Goal: Task Accomplishment & Management: Manage account settings

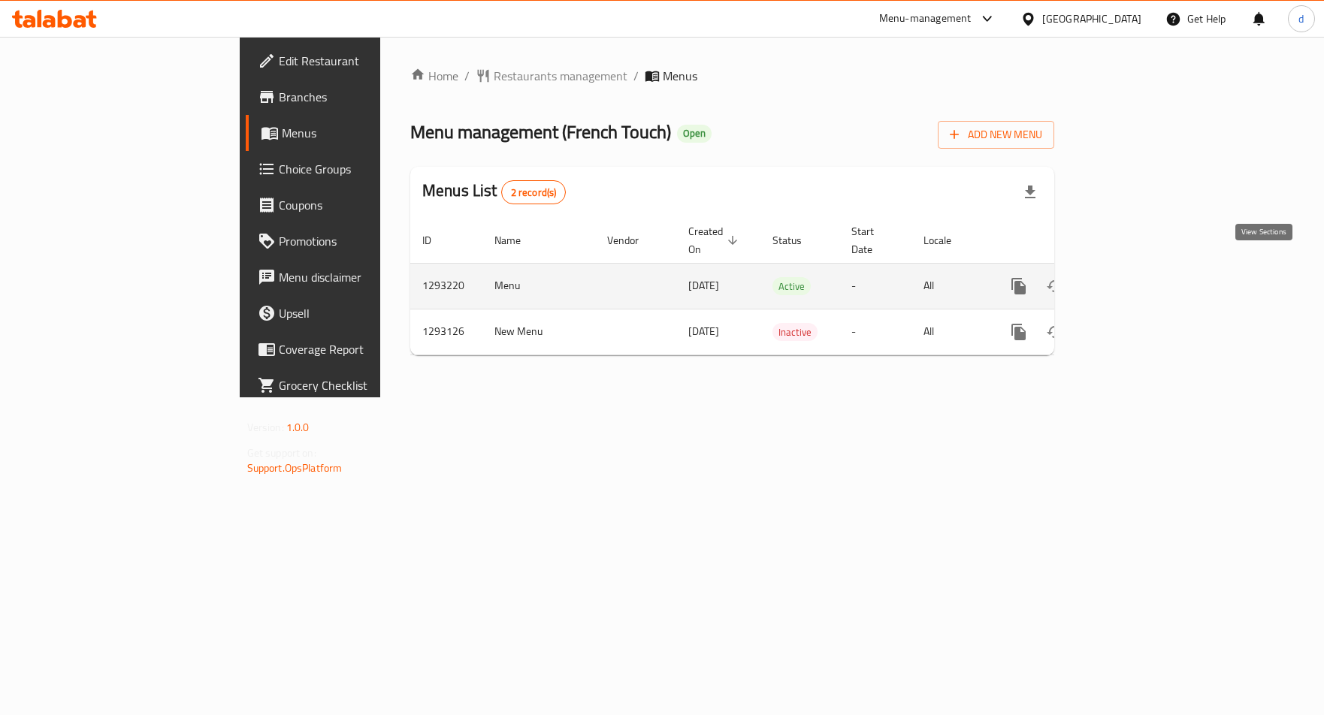
click at [1134, 280] on icon "enhanced table" at bounding box center [1127, 287] width 14 height 14
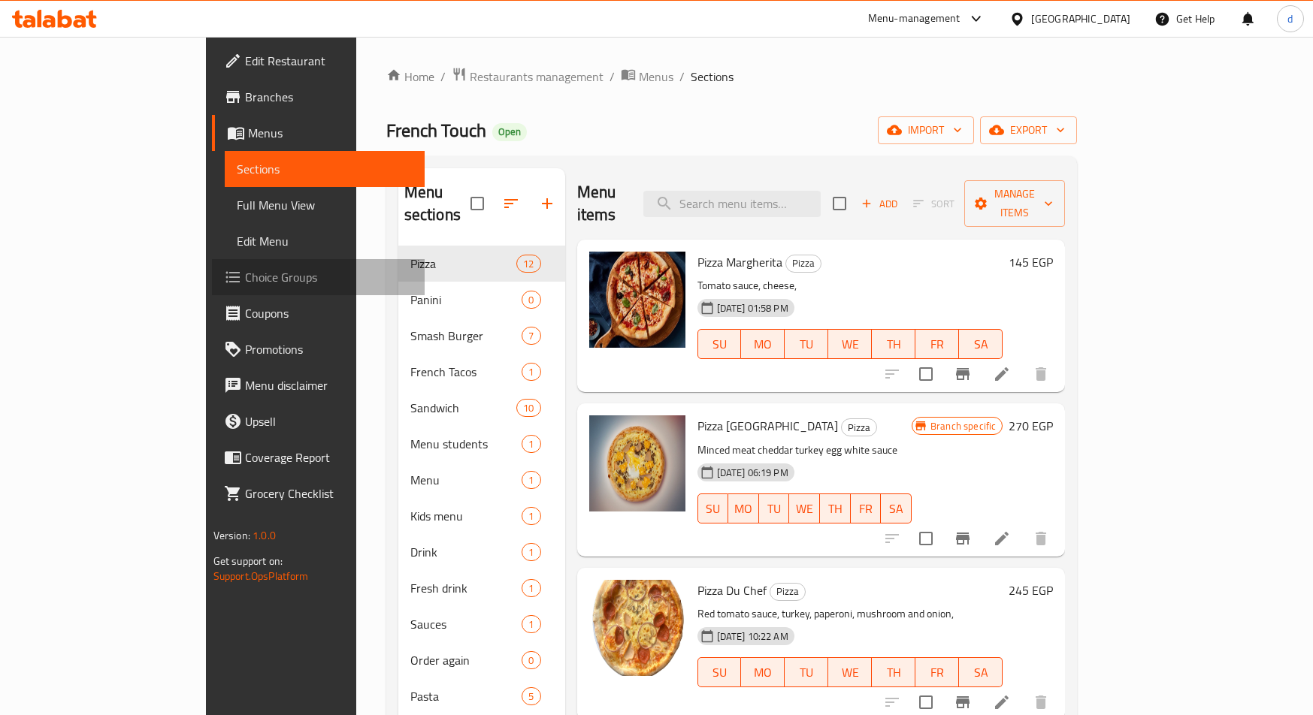
click at [245, 279] on span "Choice Groups" at bounding box center [329, 277] width 168 height 18
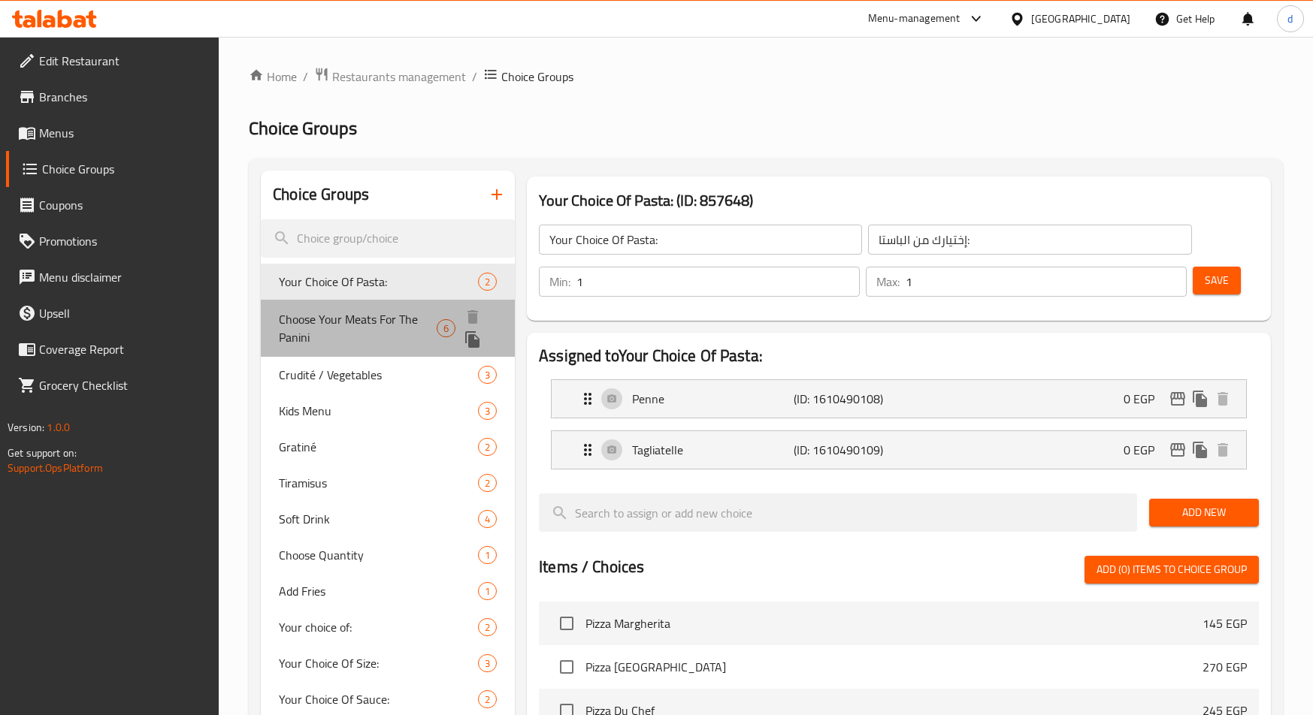
click at [396, 307] on div "Choose Your Meats For The Panini 6" at bounding box center [388, 328] width 254 height 57
type input "Choose Your Meats For The Panini"
type input "اختر لحمك للبانيني"
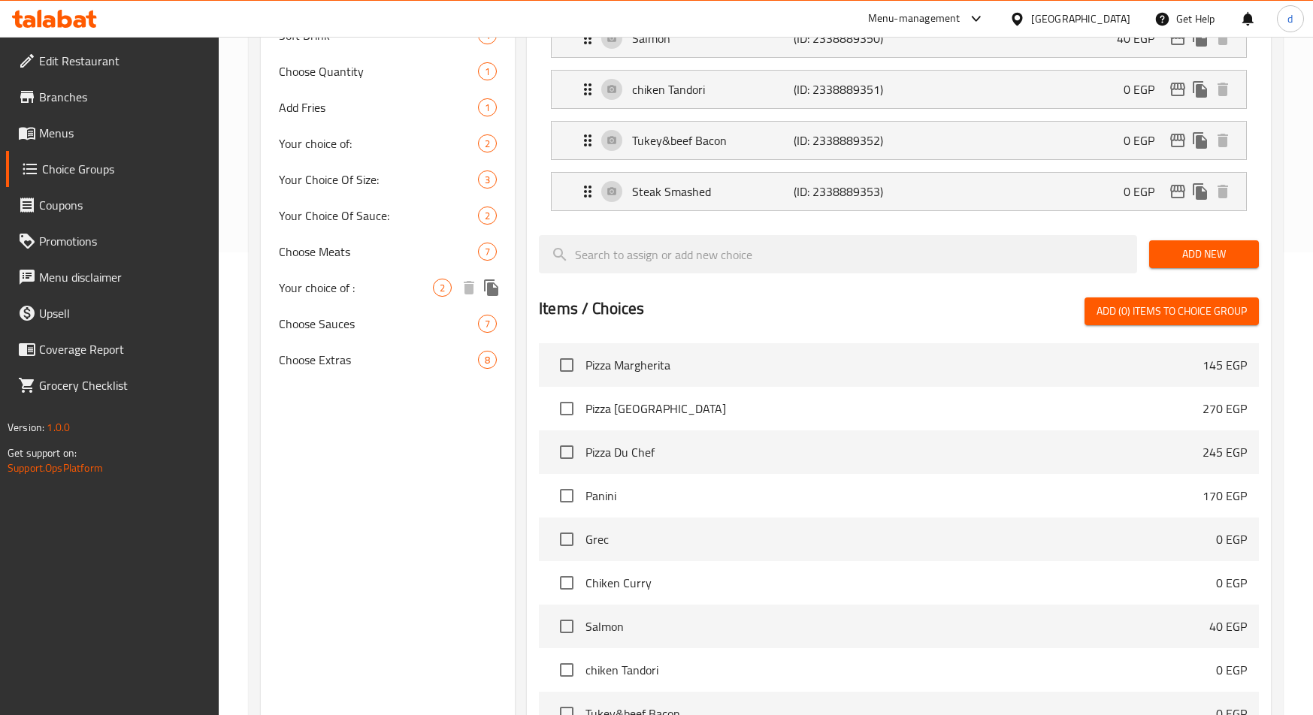
scroll to position [601, 0]
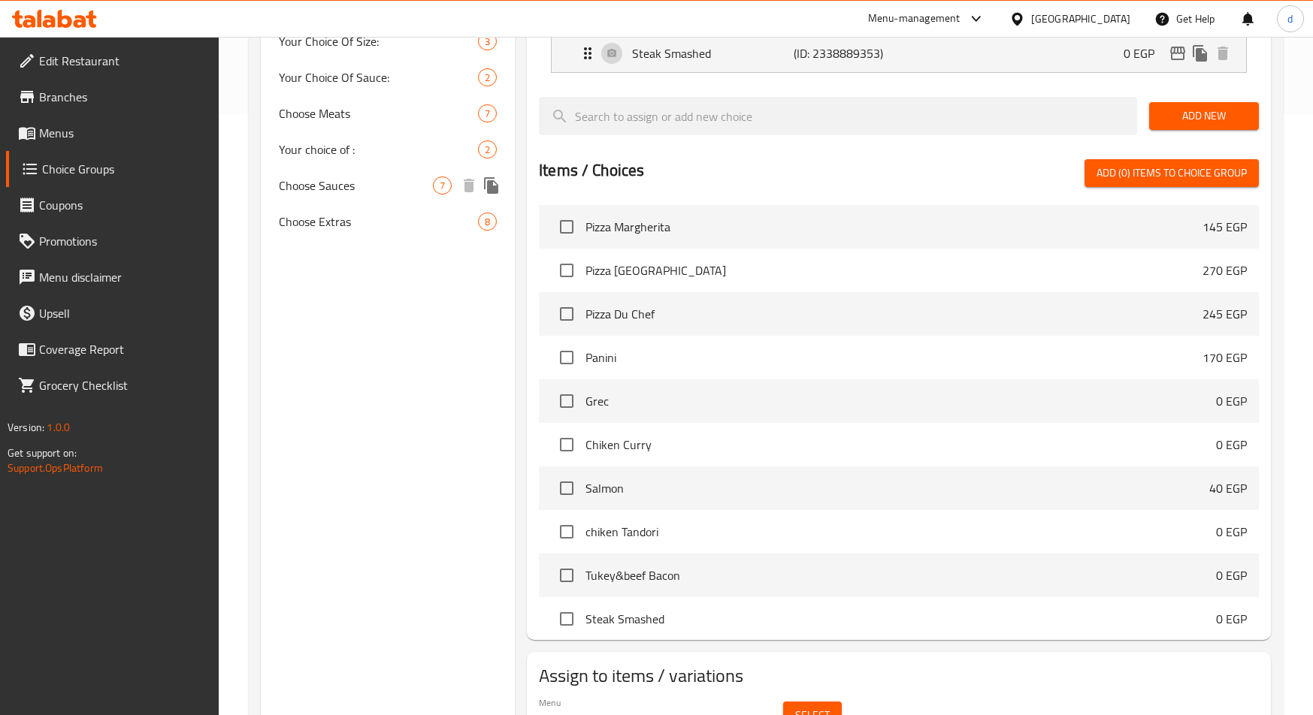
click at [321, 177] on span "Choose Sauces" at bounding box center [356, 186] width 154 height 18
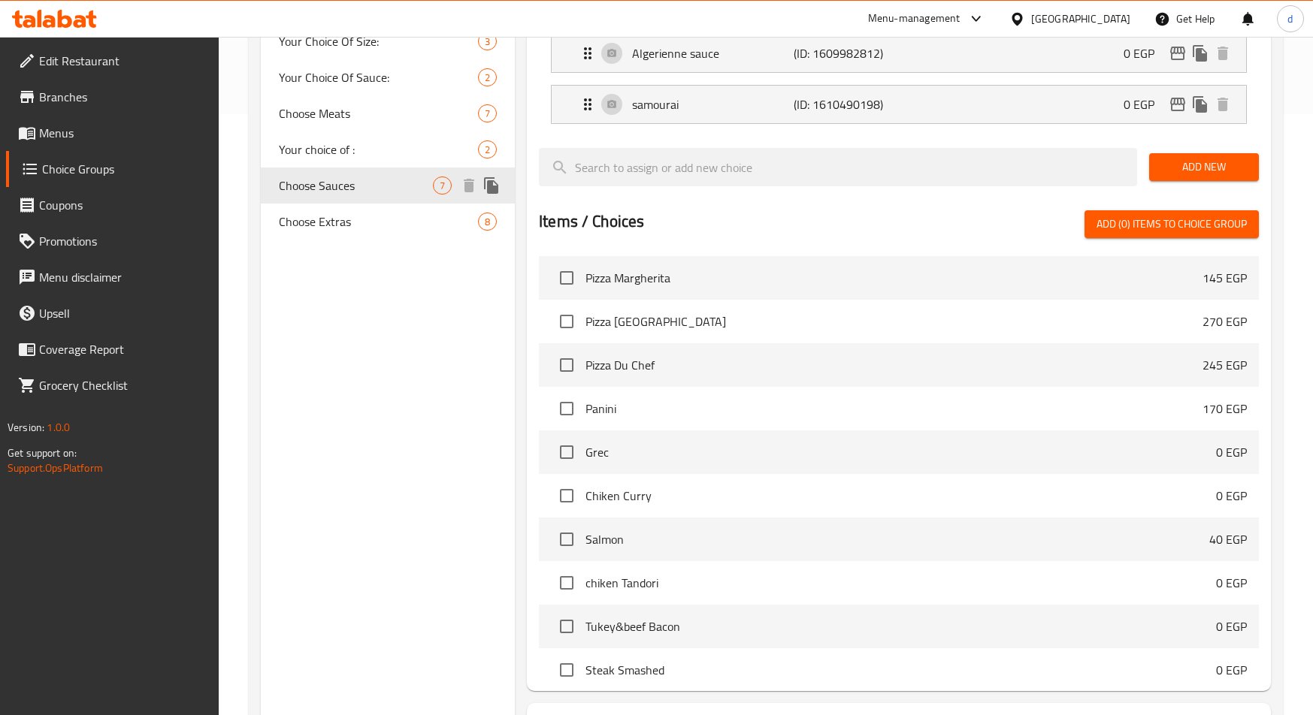
type input "Choose Sauces"
type input "اختر الصلصات"
type input "0"
type input "2"
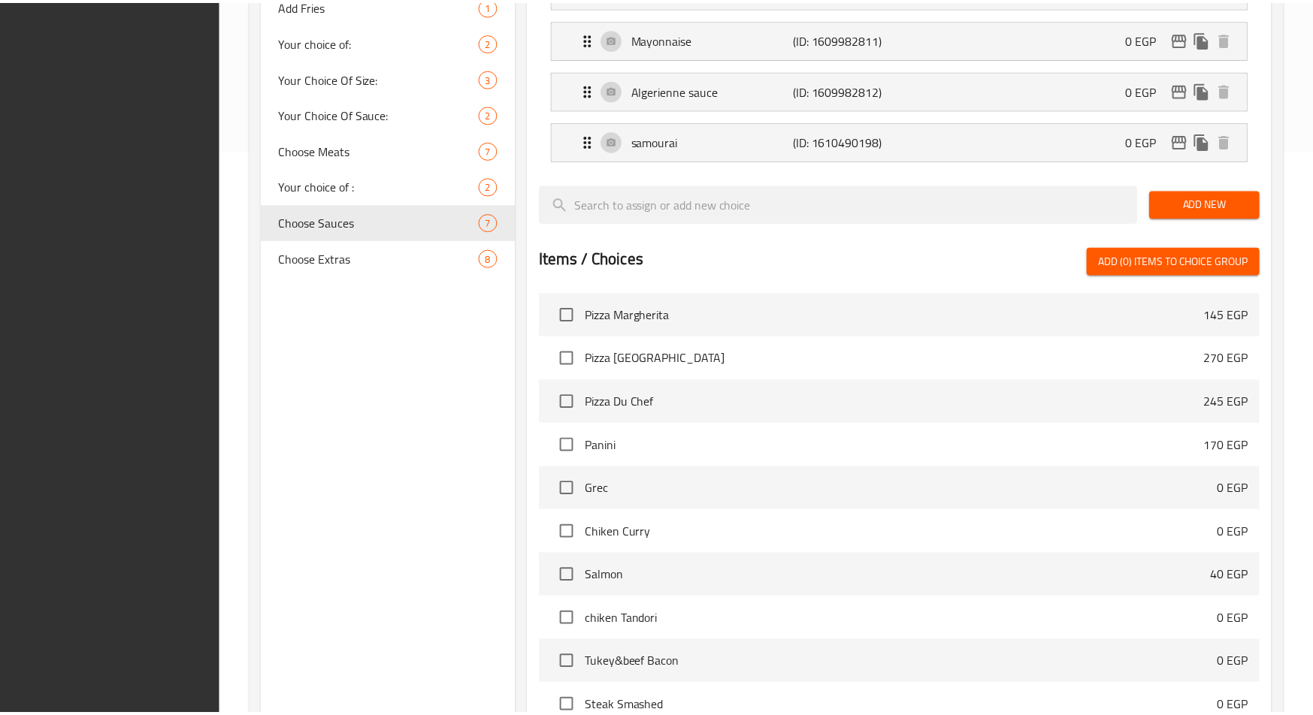
scroll to position [730, 0]
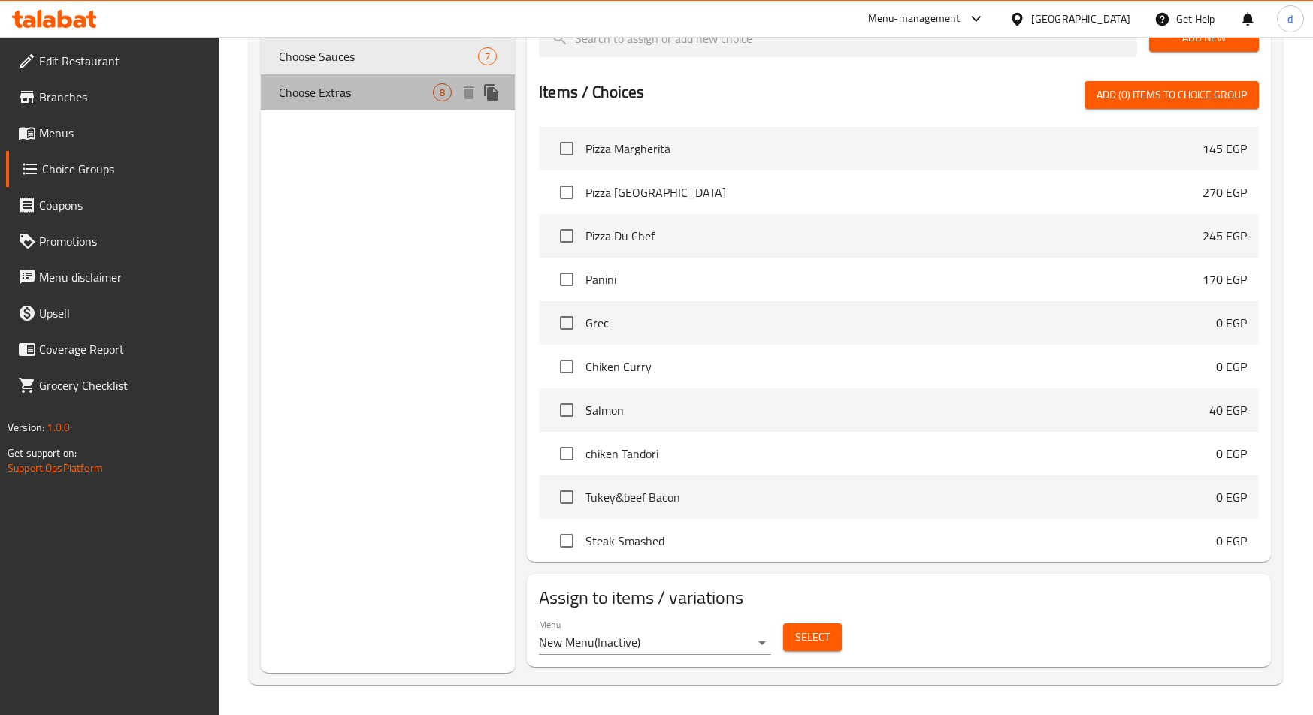
click at [345, 96] on span "Choose Extras" at bounding box center [356, 92] width 154 height 18
type input "Choose Extras"
type input "اختر الإضافات"
type input "6"
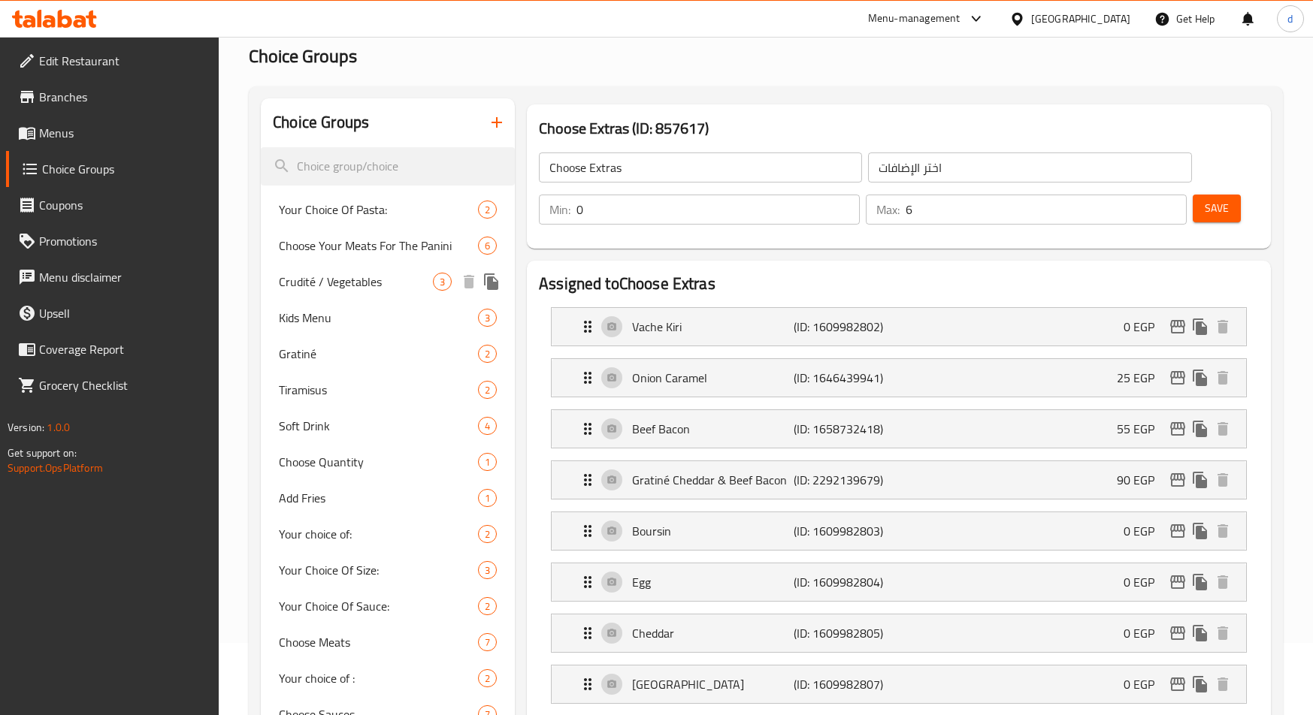
scroll to position [0, 0]
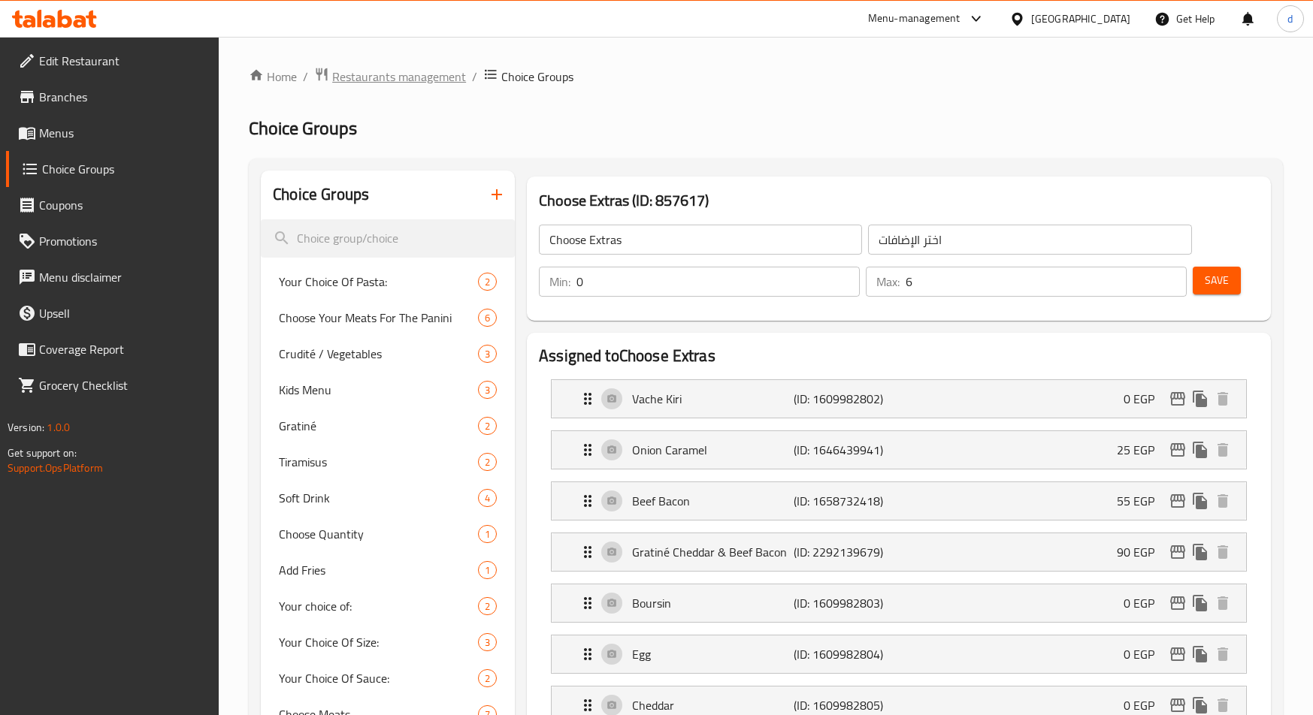
click at [416, 81] on span "Restaurants management" at bounding box center [399, 77] width 134 height 18
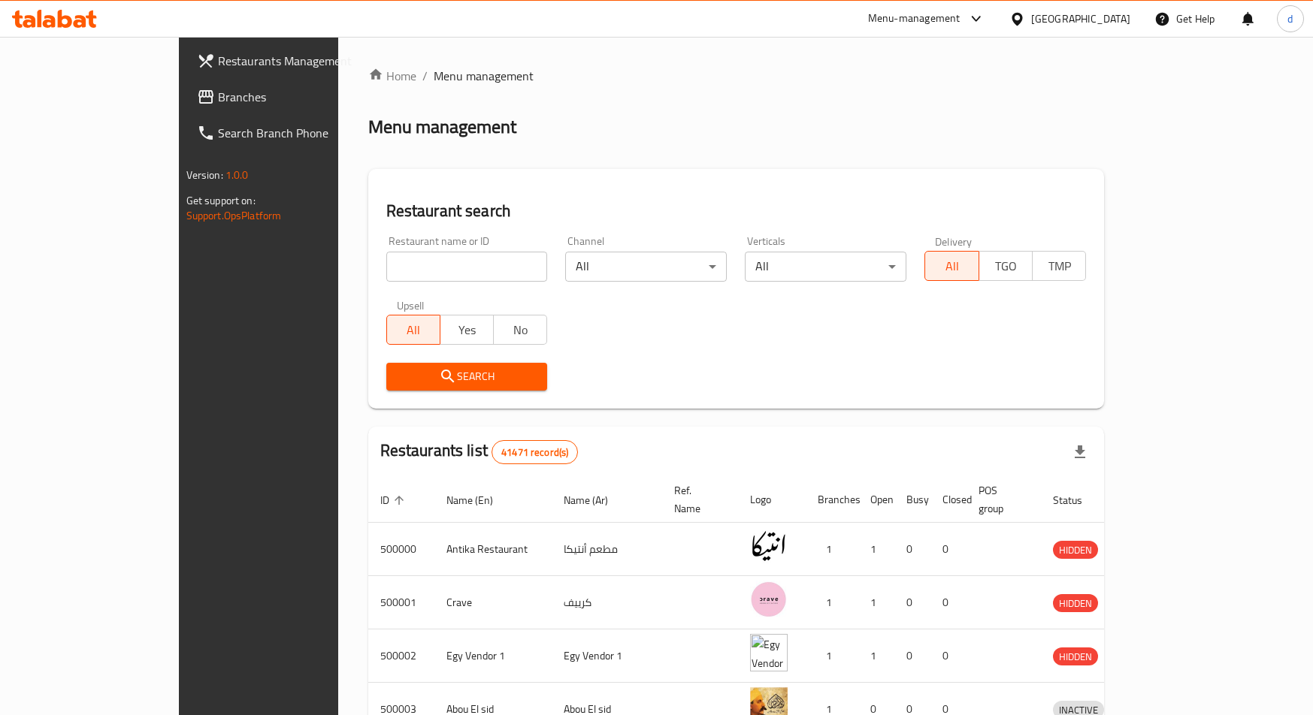
click at [218, 101] on span "Branches" at bounding box center [302, 97] width 168 height 18
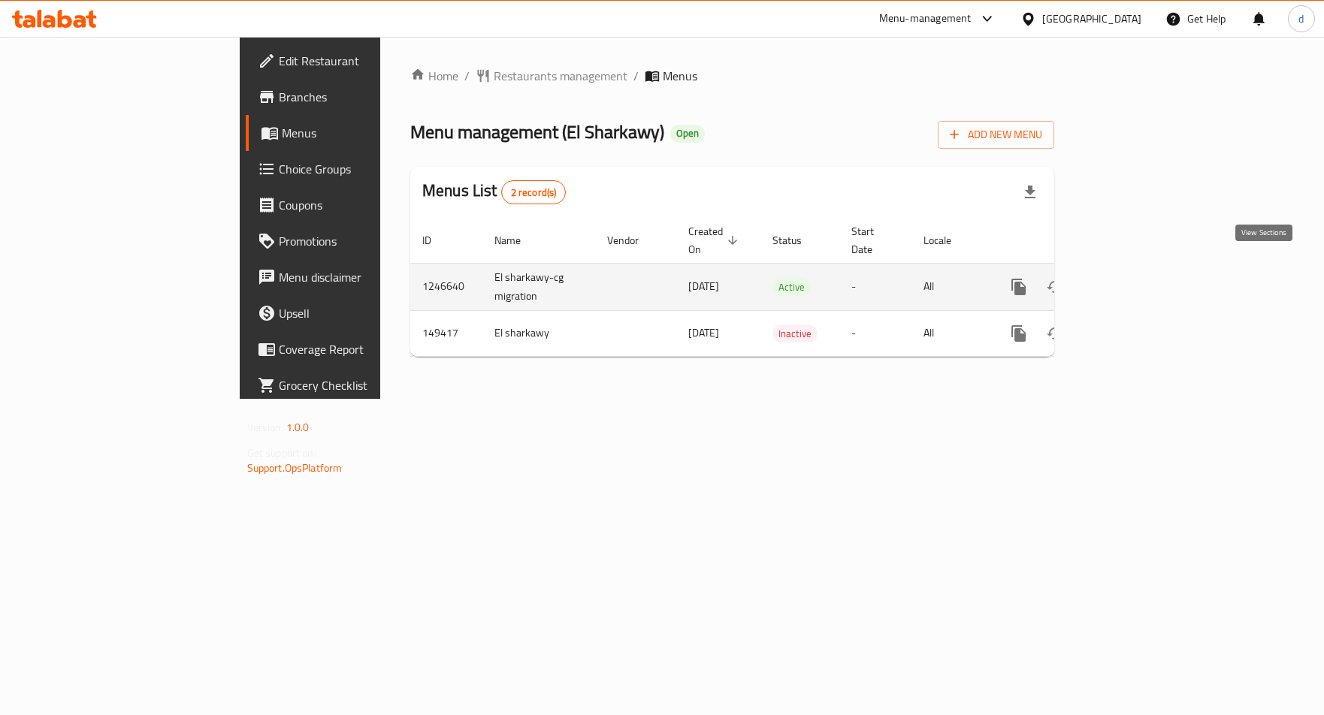
click at [1145, 269] on link "enhanced table" at bounding box center [1127, 287] width 36 height 36
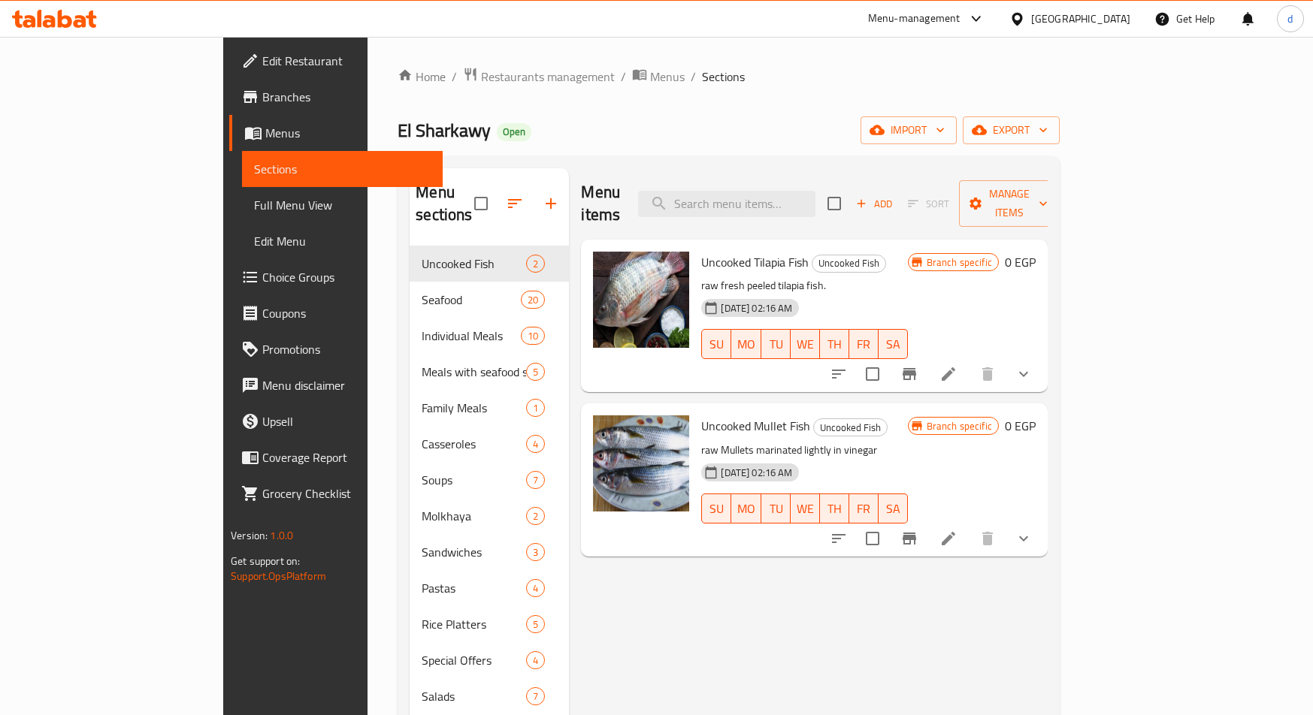
click at [262, 272] on span "Choice Groups" at bounding box center [346, 277] width 168 height 18
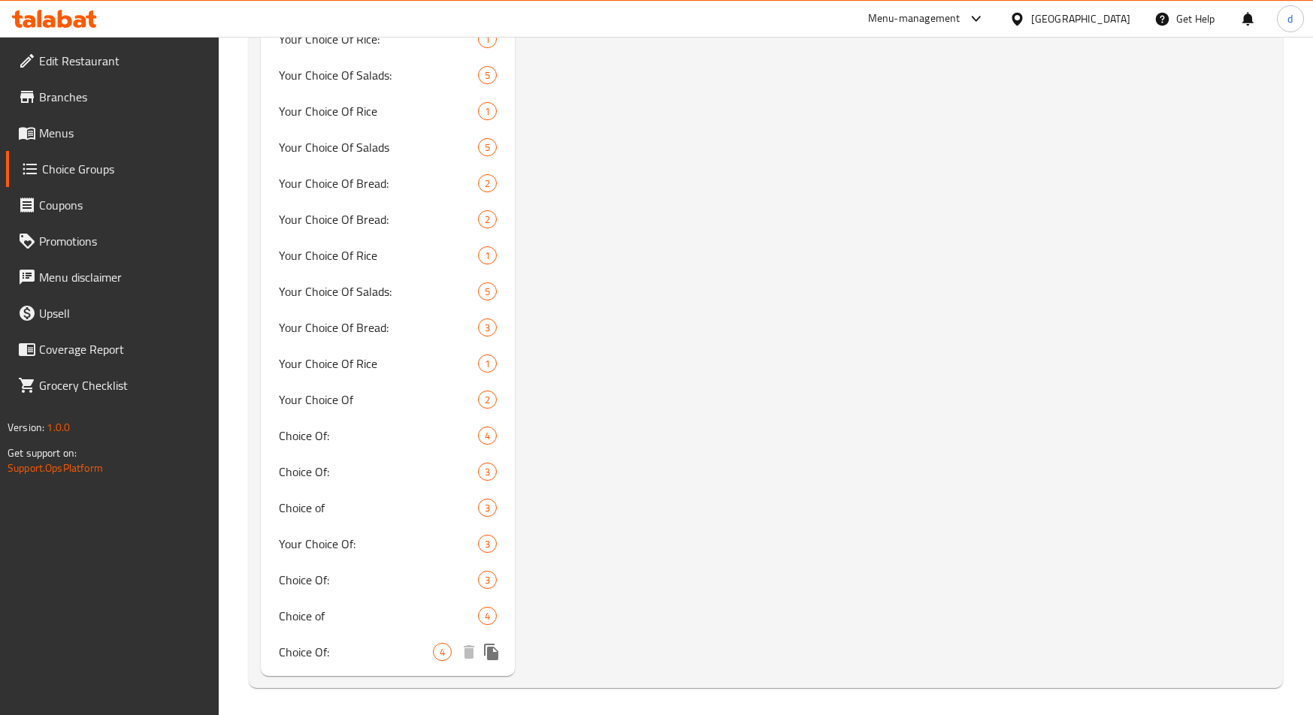
scroll to position [1905, 0]
click at [315, 436] on span "Choice Of:" at bounding box center [356, 433] width 154 height 18
type input "Choice Of:"
type input "إختيارك من:"
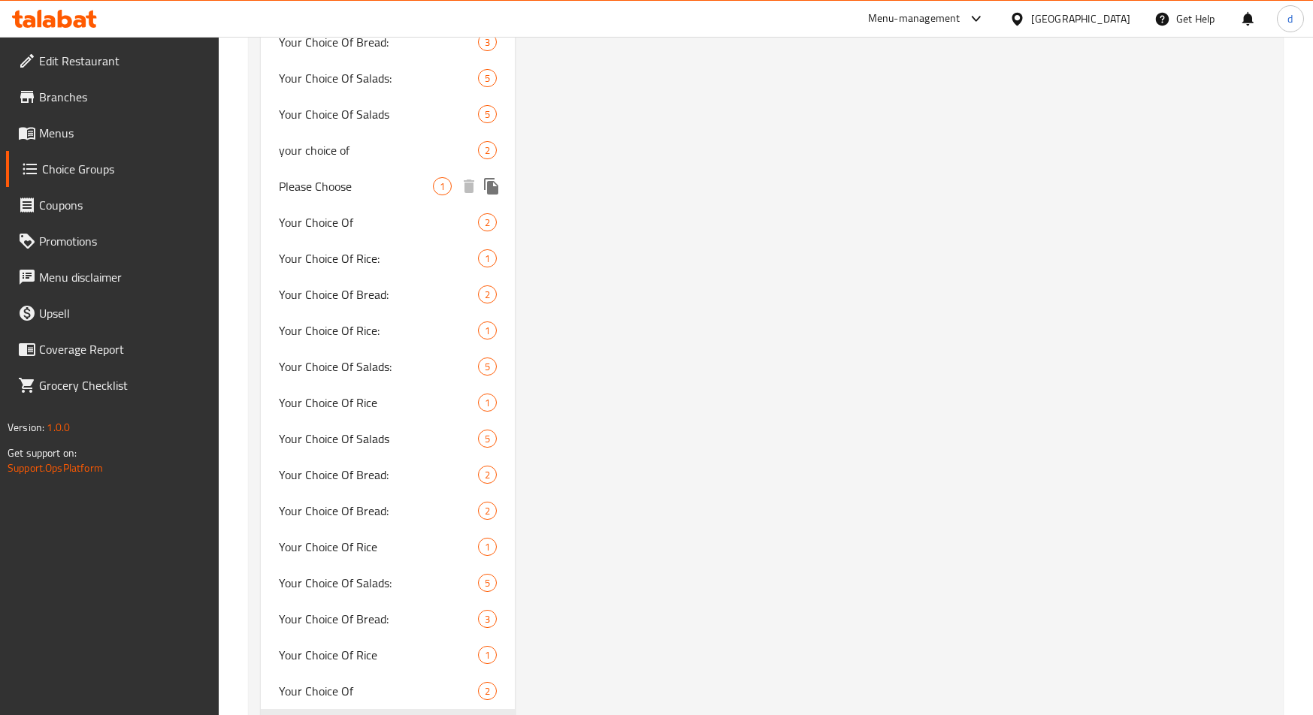
scroll to position [1604, 0]
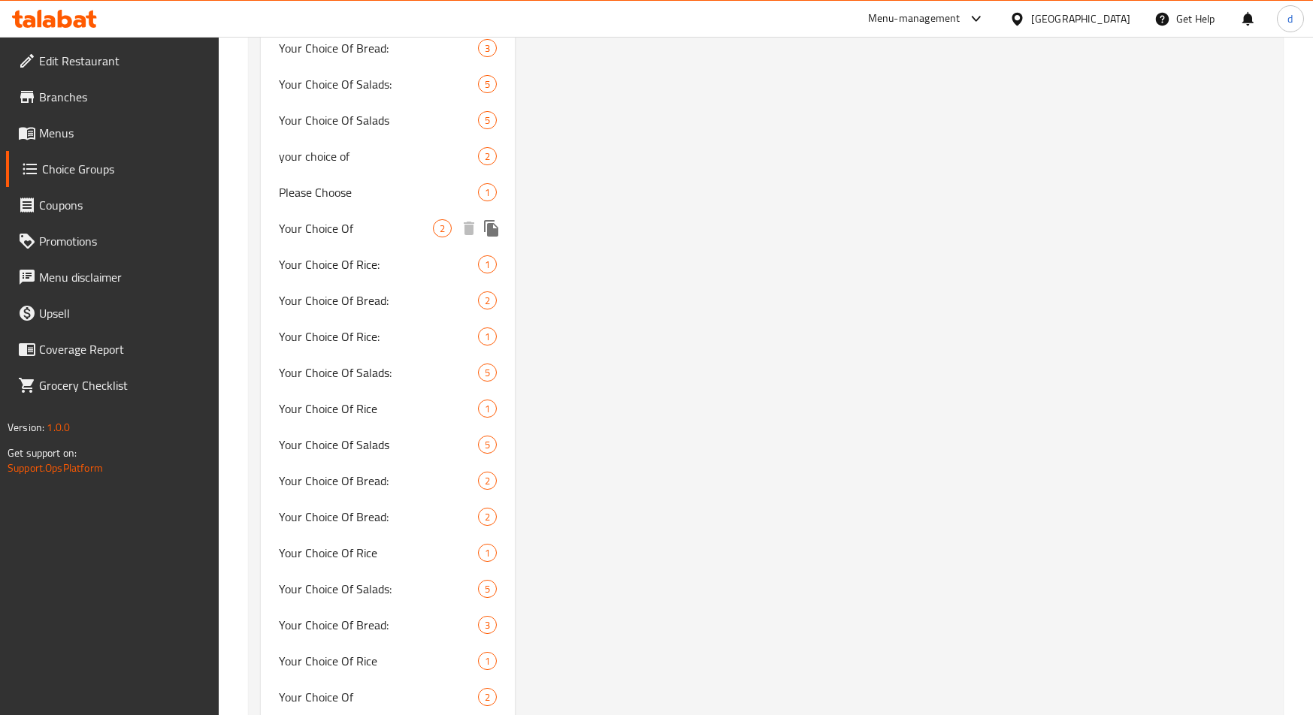
click at [383, 229] on span "Your Choice Of" at bounding box center [356, 228] width 154 height 18
type input "Your Choice Of"
type input "إختيارك من"
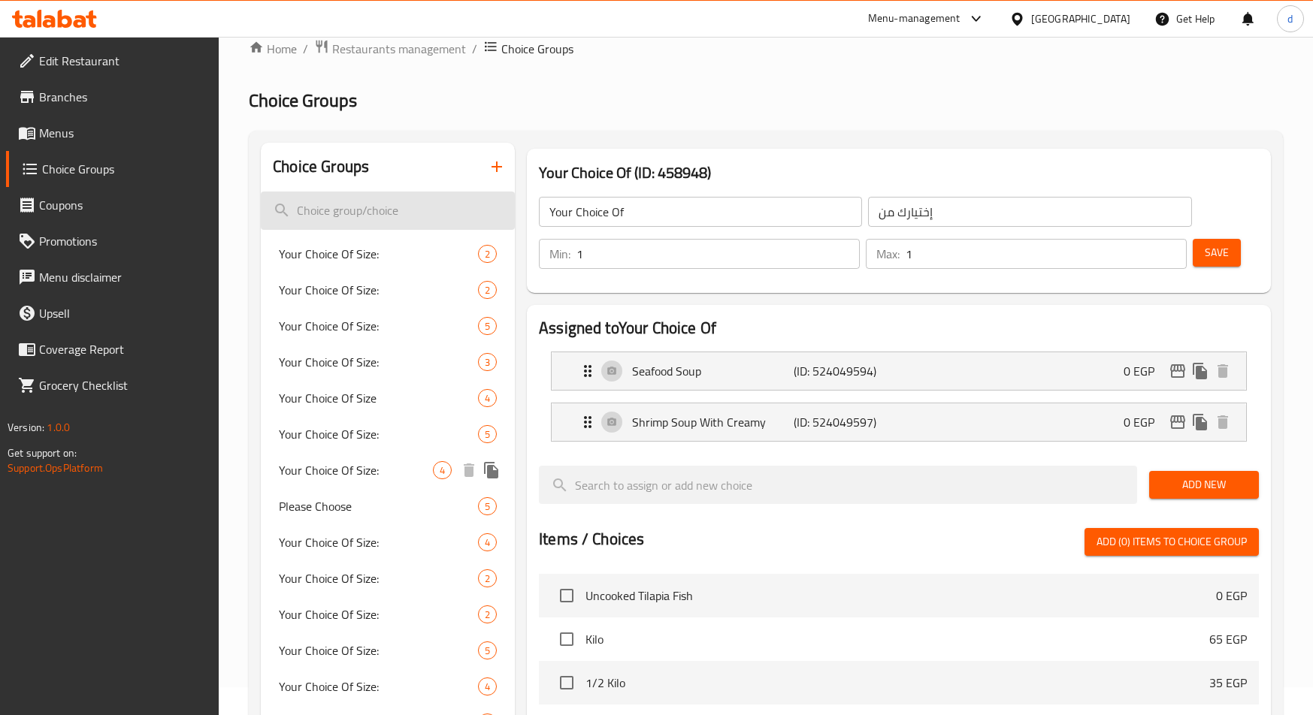
scroll to position [0, 0]
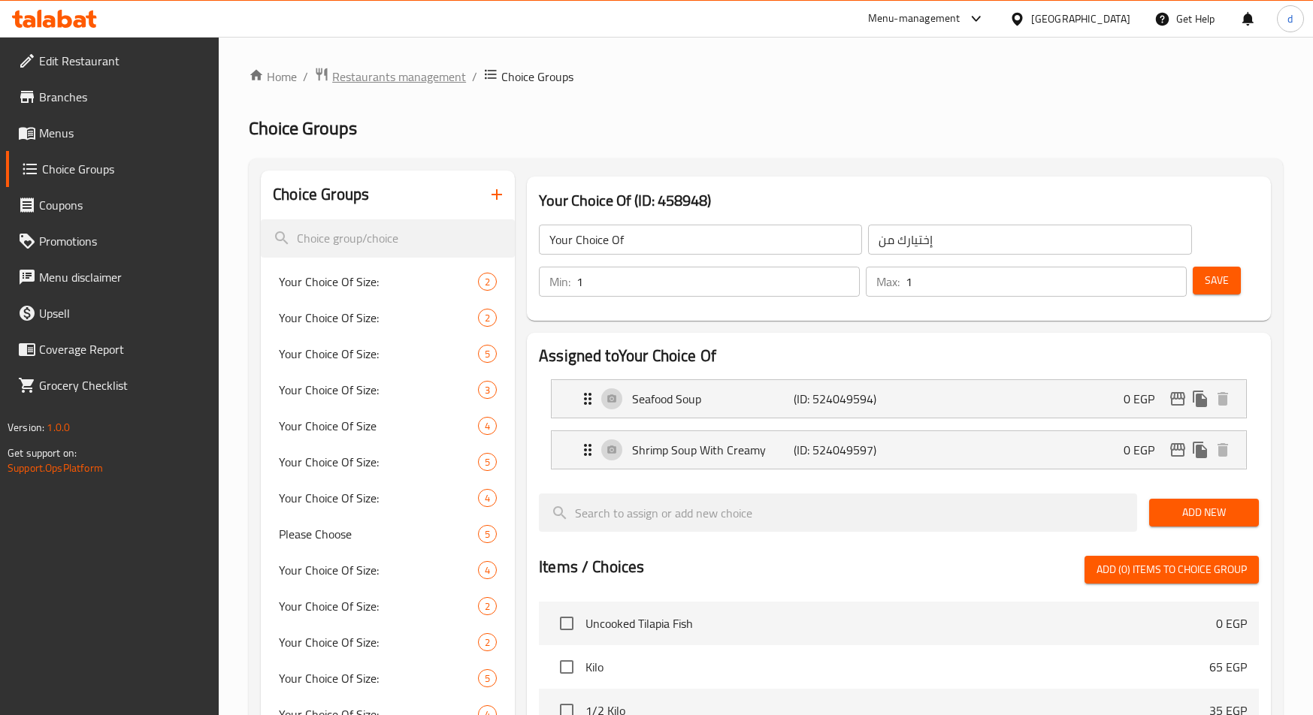
click at [406, 80] on span "Restaurants management" at bounding box center [399, 77] width 134 height 18
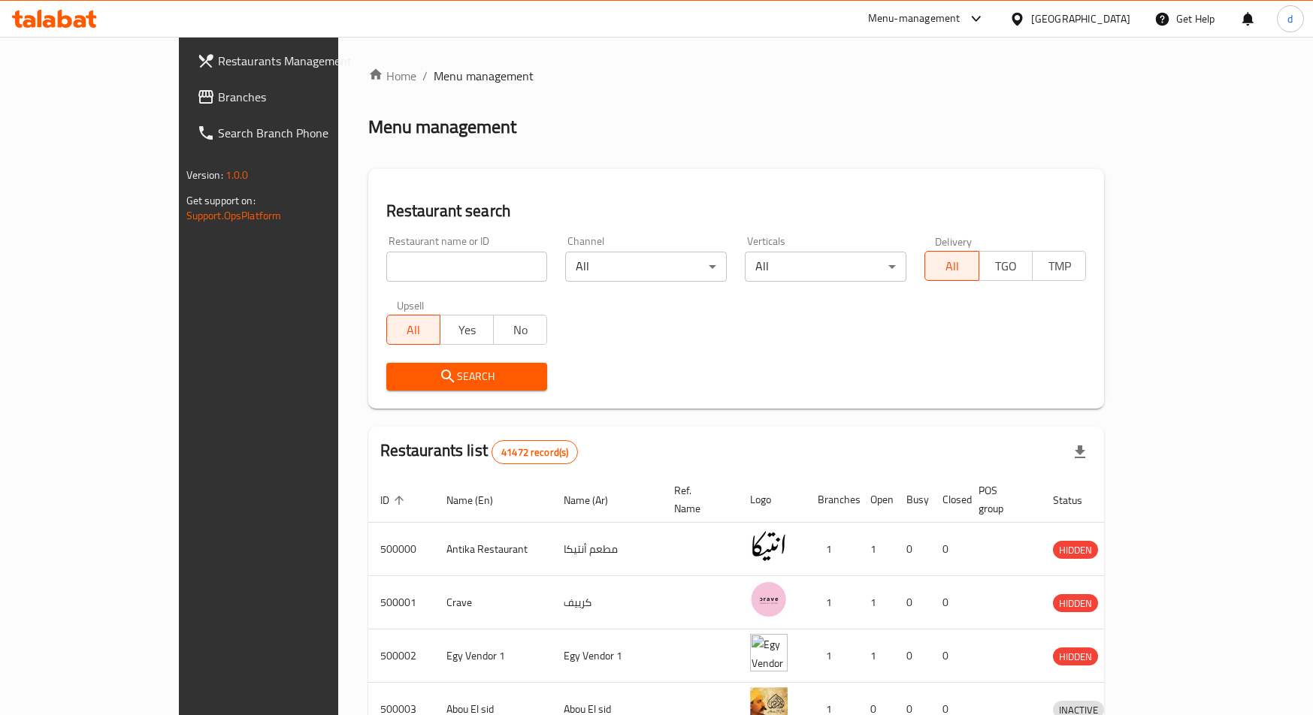
click at [218, 95] on span "Branches" at bounding box center [302, 97] width 168 height 18
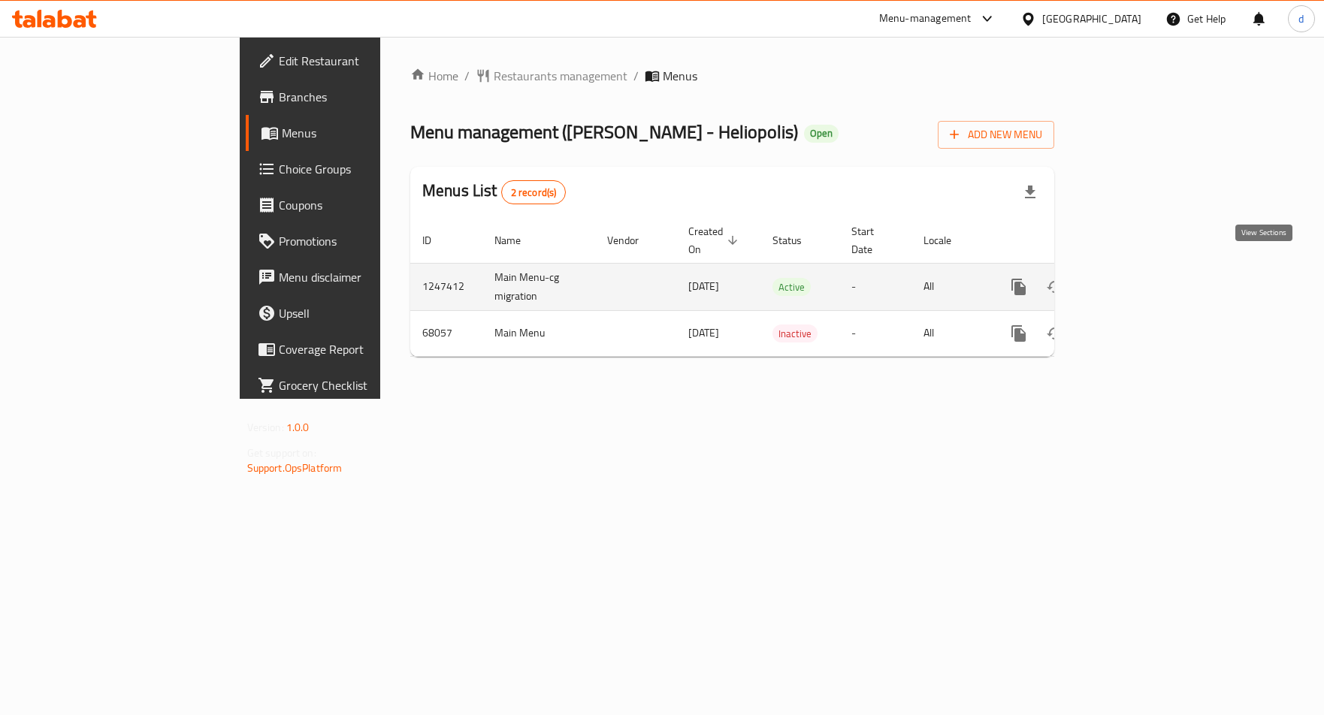
click at [1136, 278] on icon "enhanced table" at bounding box center [1127, 287] width 18 height 18
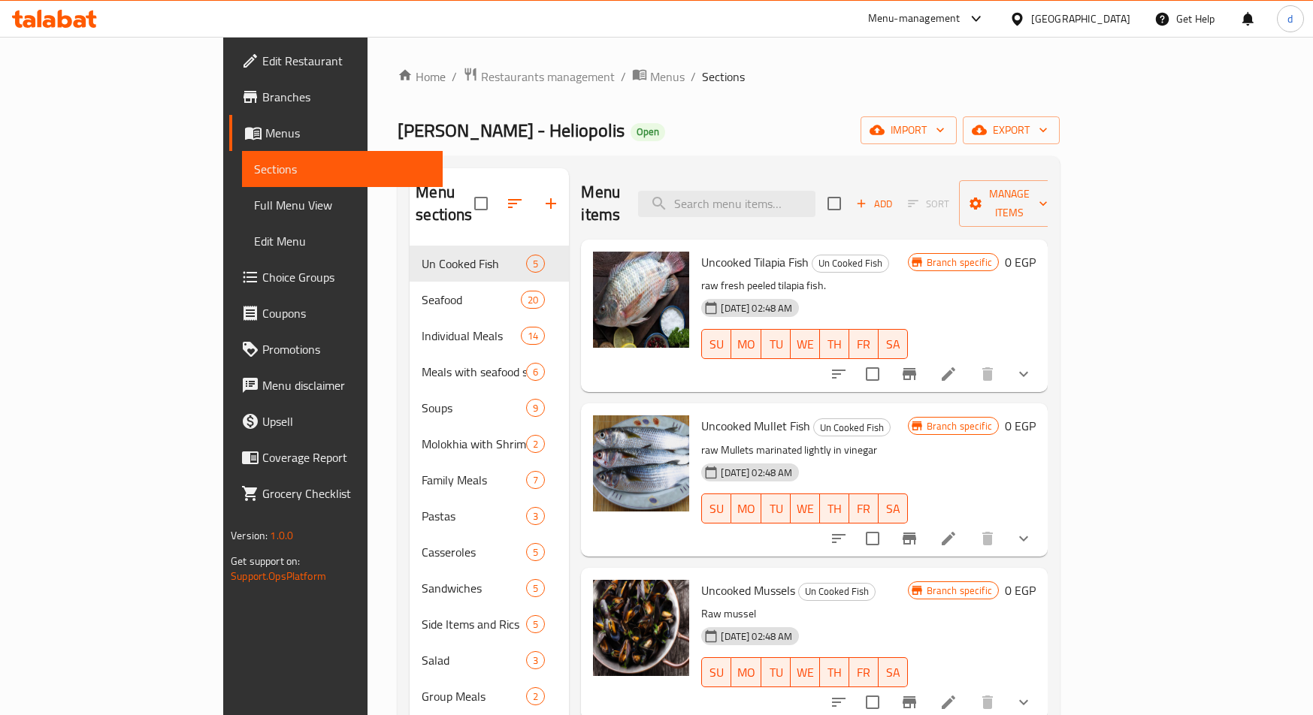
click at [262, 284] on span "Choice Groups" at bounding box center [346, 277] width 168 height 18
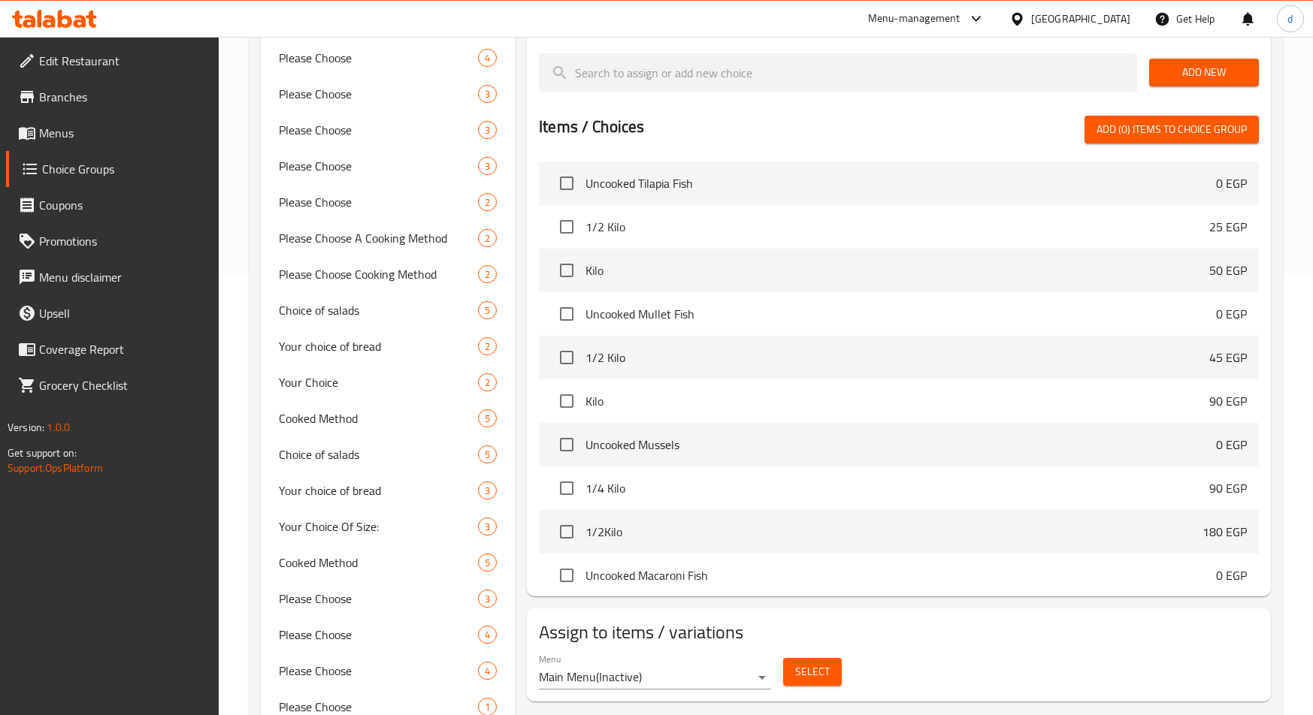
scroll to position [676, 0]
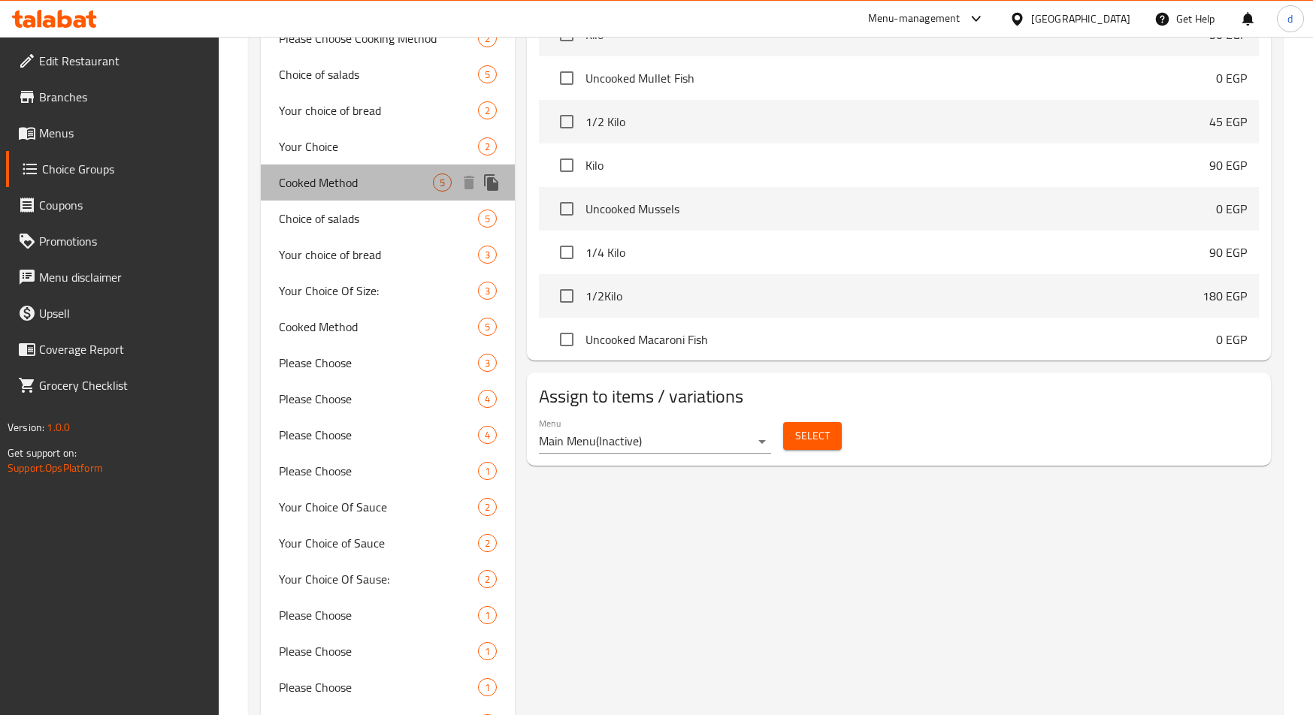
click at [386, 187] on span "Cooked Method" at bounding box center [356, 183] width 154 height 18
type input "Cooked Method"
type input "طريقة الطهي"
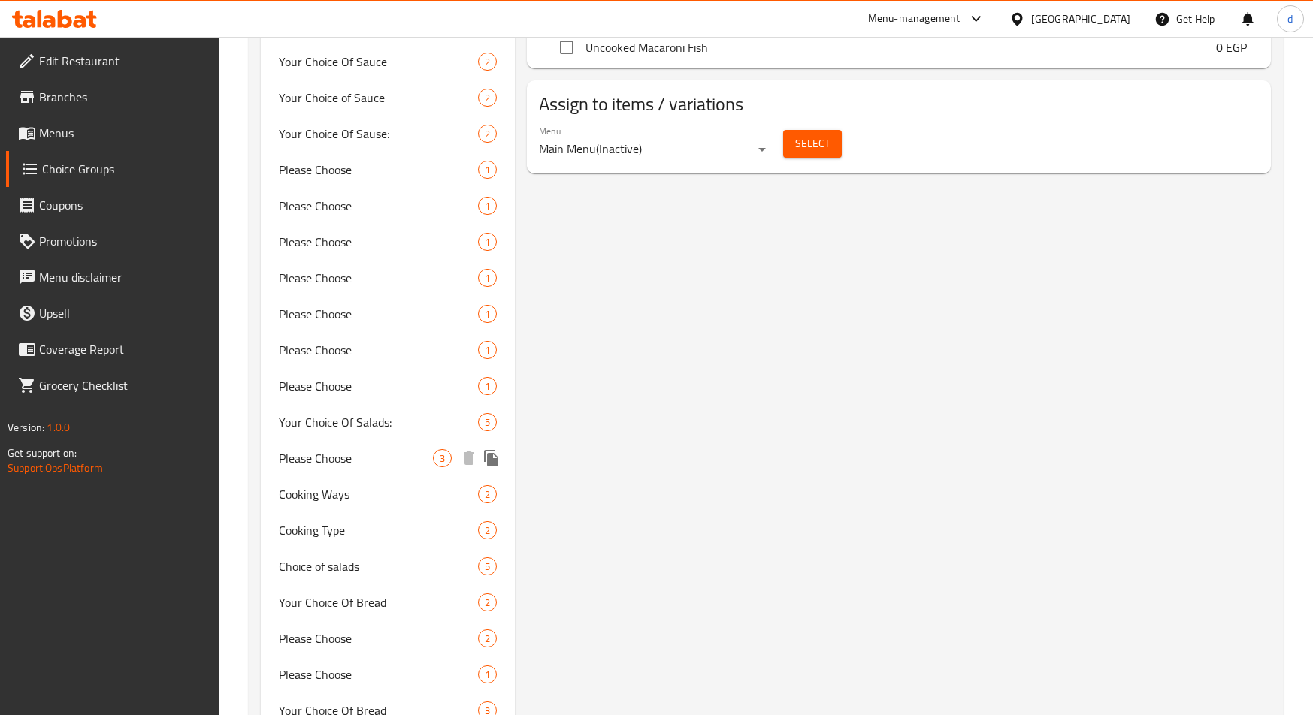
scroll to position [1129, 0]
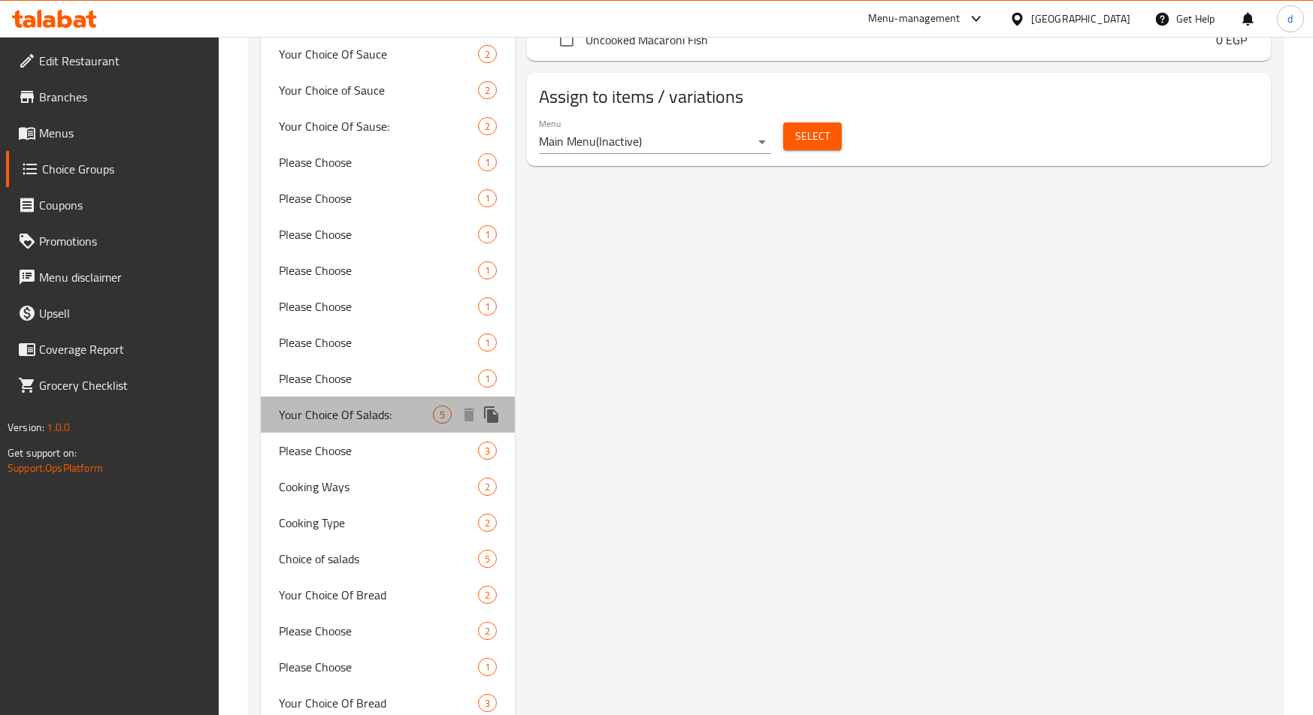
click at [367, 406] on span "Your Choice Of Salads:" at bounding box center [356, 415] width 154 height 18
type input "Your Choice Of Salads:"
type input "اختيارك من السلطات:"
type input "0"
type input "5"
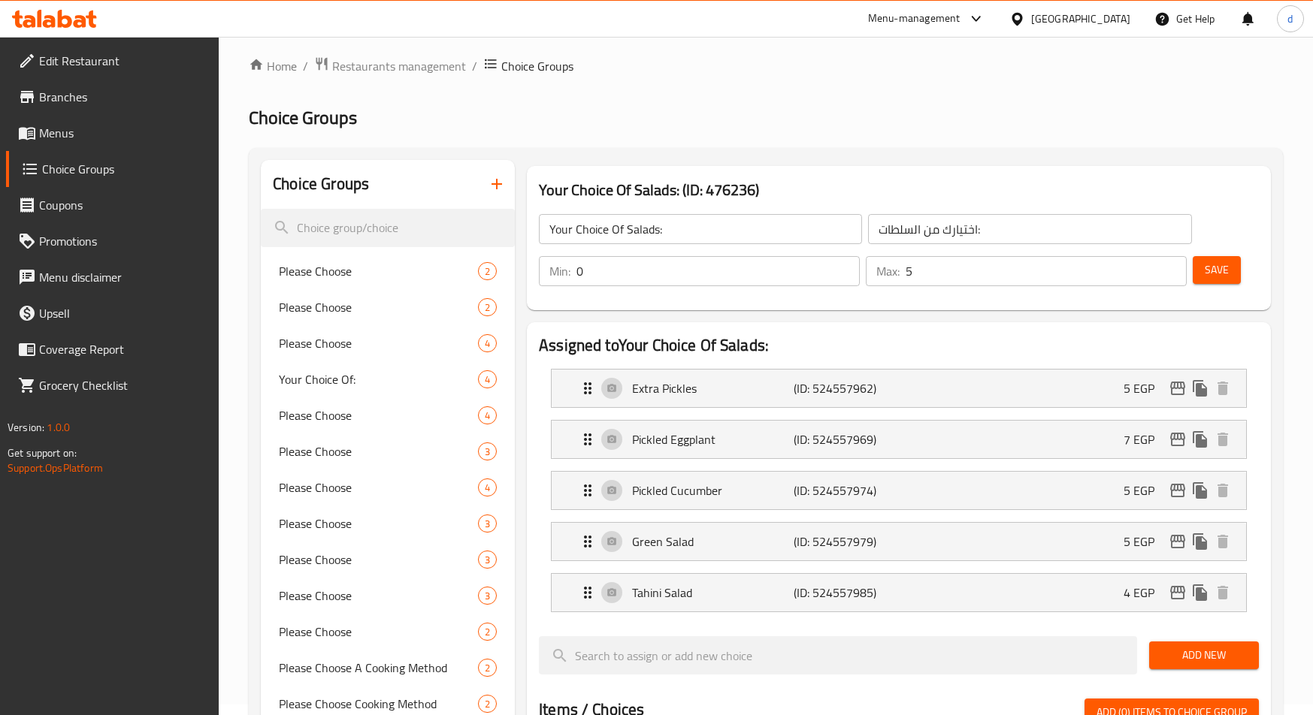
scroll to position [0, 0]
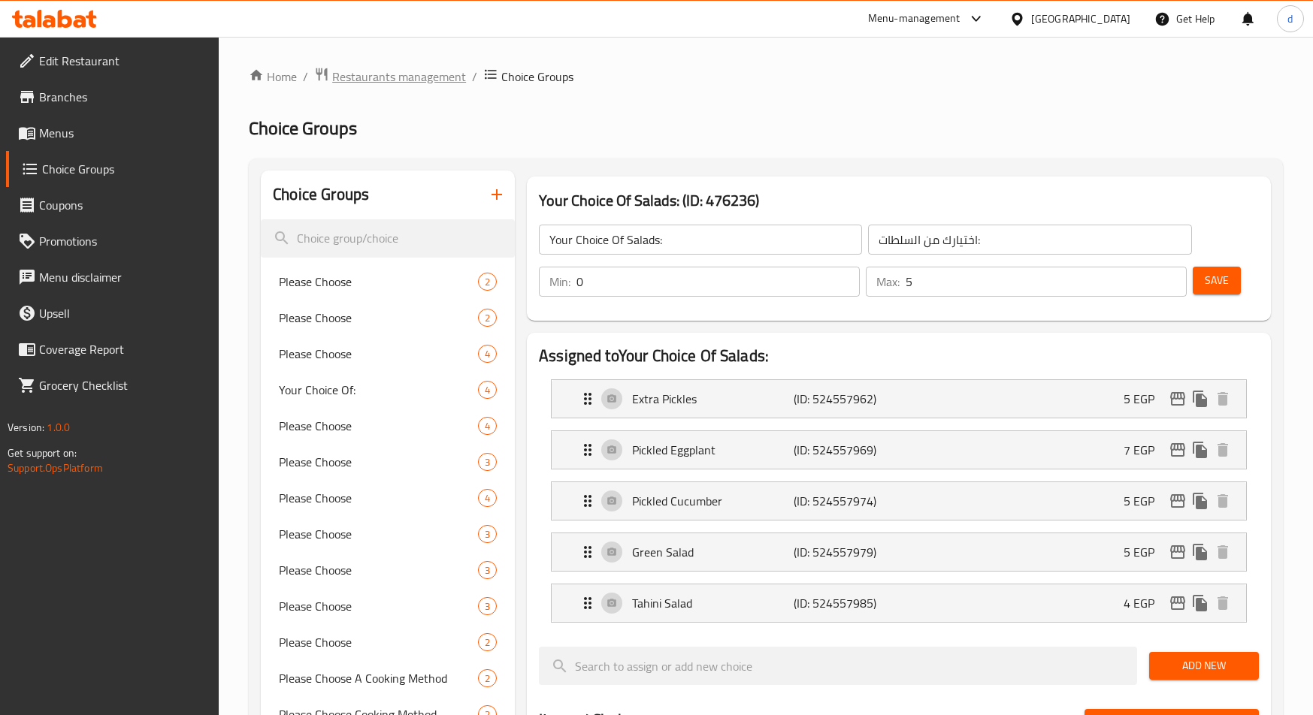
click at [430, 77] on span "Restaurants management" at bounding box center [399, 77] width 134 height 18
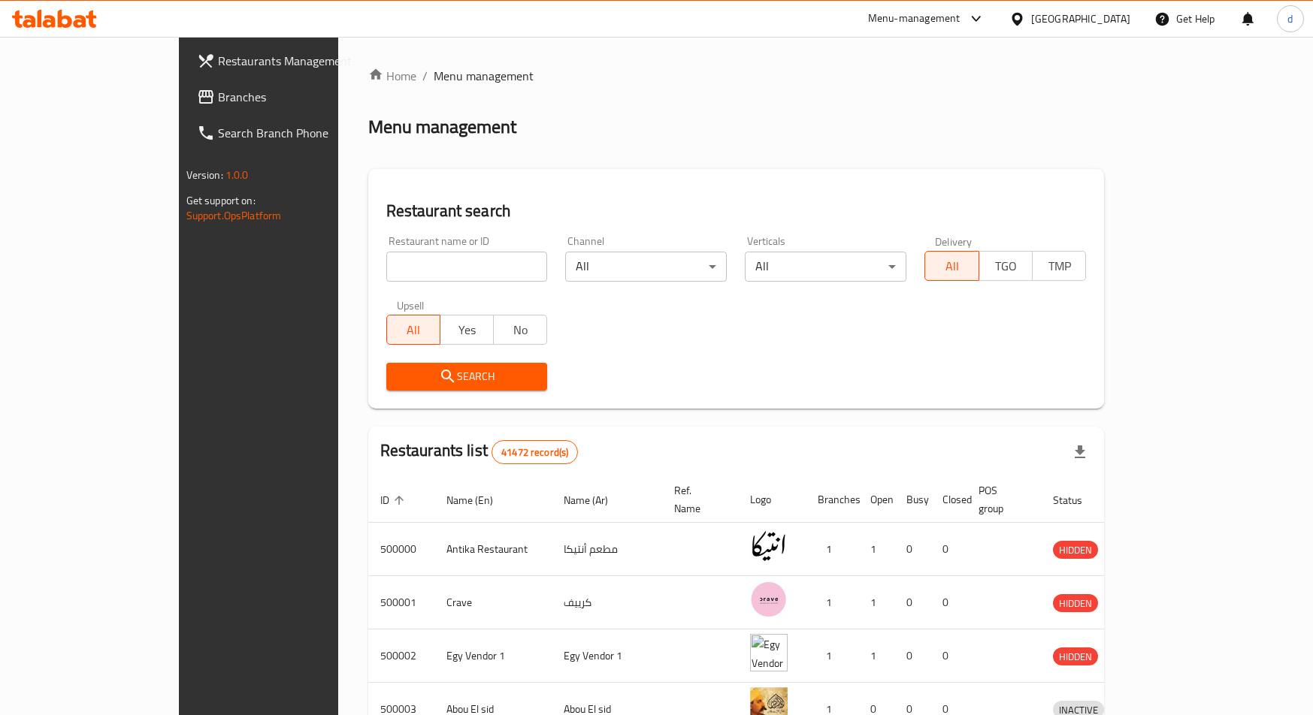
click at [218, 96] on span "Branches" at bounding box center [302, 97] width 168 height 18
